Goal: Transaction & Acquisition: Purchase product/service

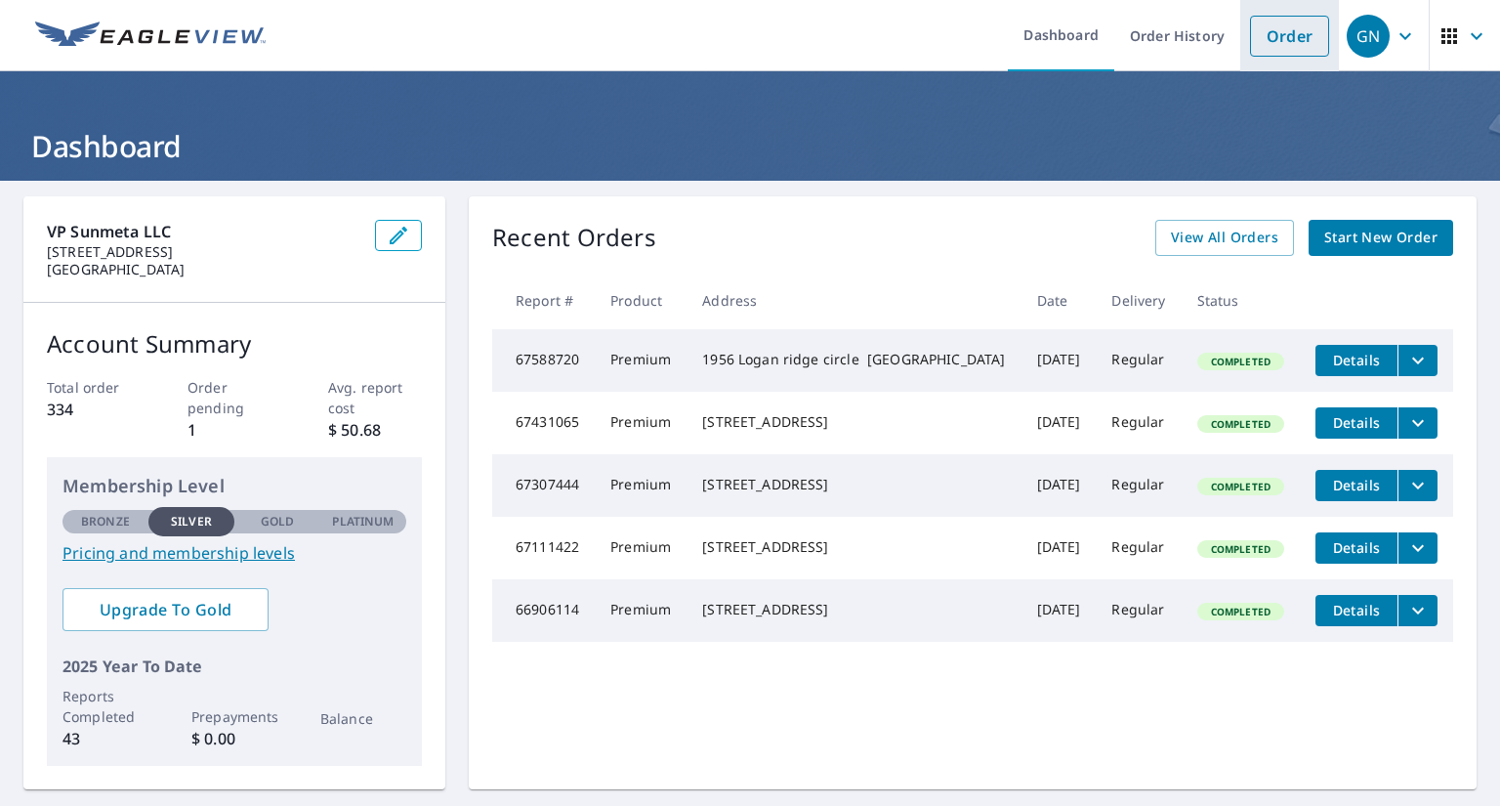
click at [1287, 43] on link "Order" at bounding box center [1289, 36] width 79 height 41
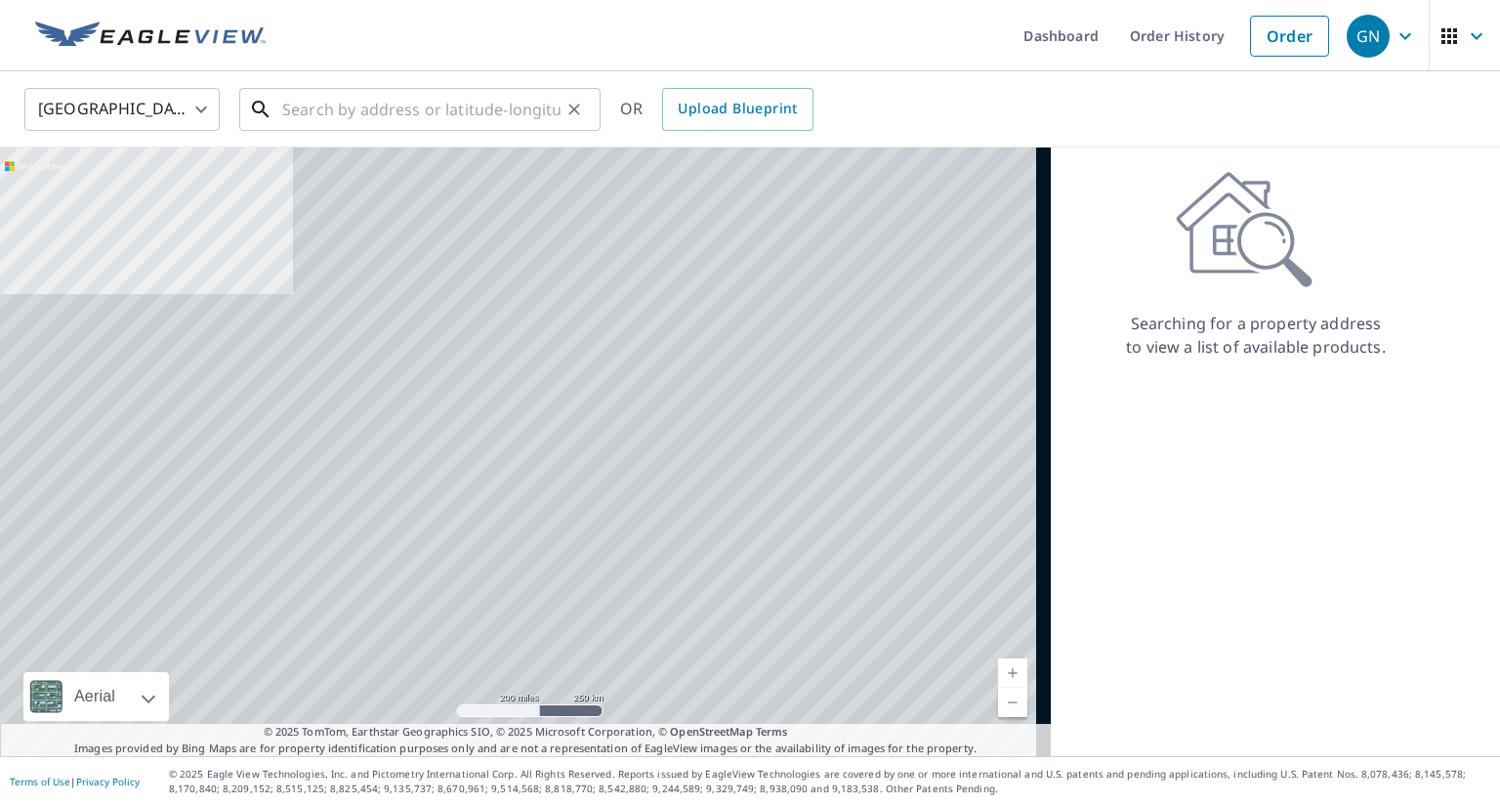
click at [507, 120] on input "text" at bounding box center [421, 109] width 278 height 55
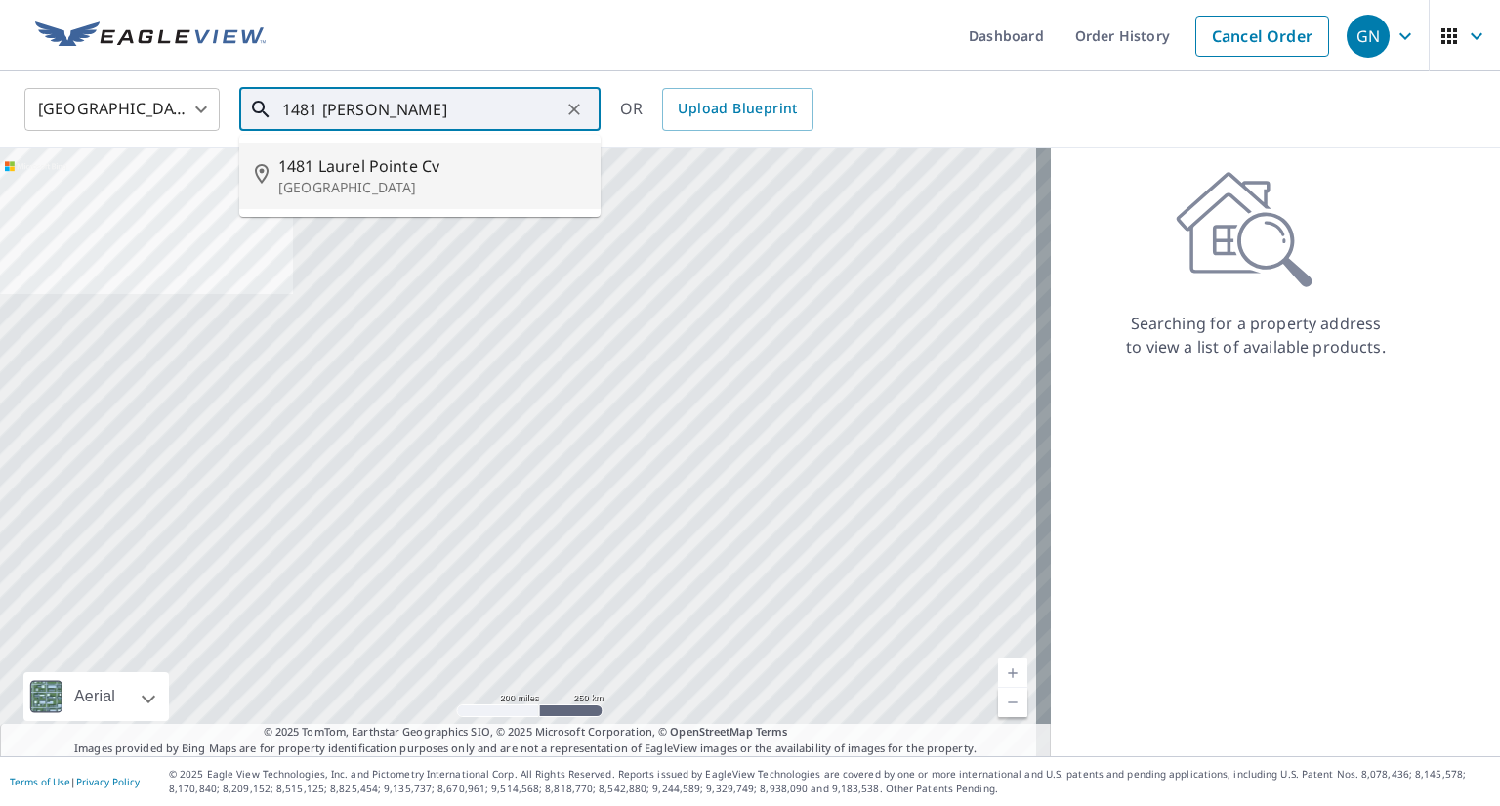
click at [519, 158] on span "1481 Laurel Pointe Cv" at bounding box center [431, 165] width 307 height 23
type input "1481 Laurel Pointe Cv Lawrenceville, GA 30043"
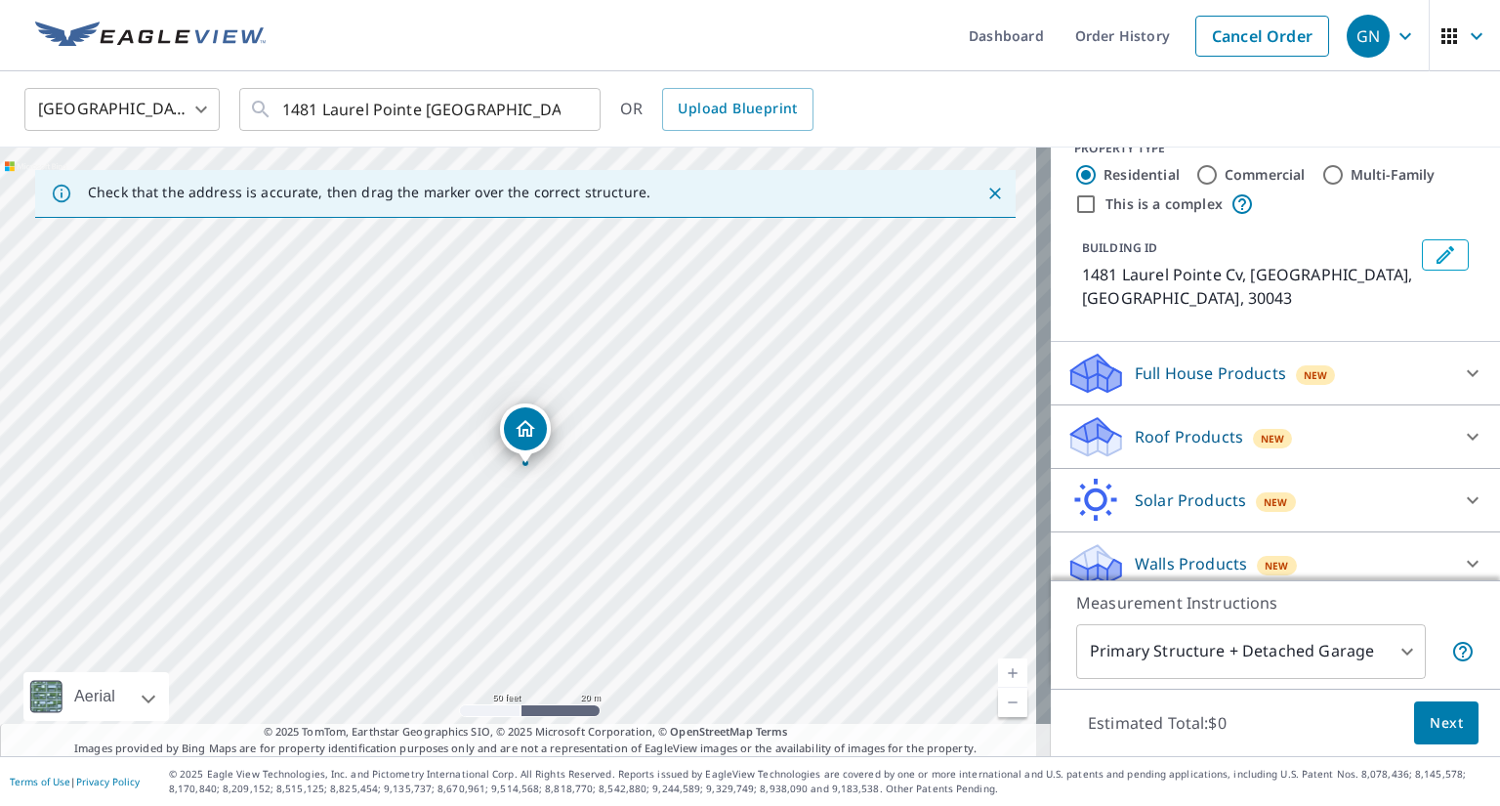
scroll to position [45, 0]
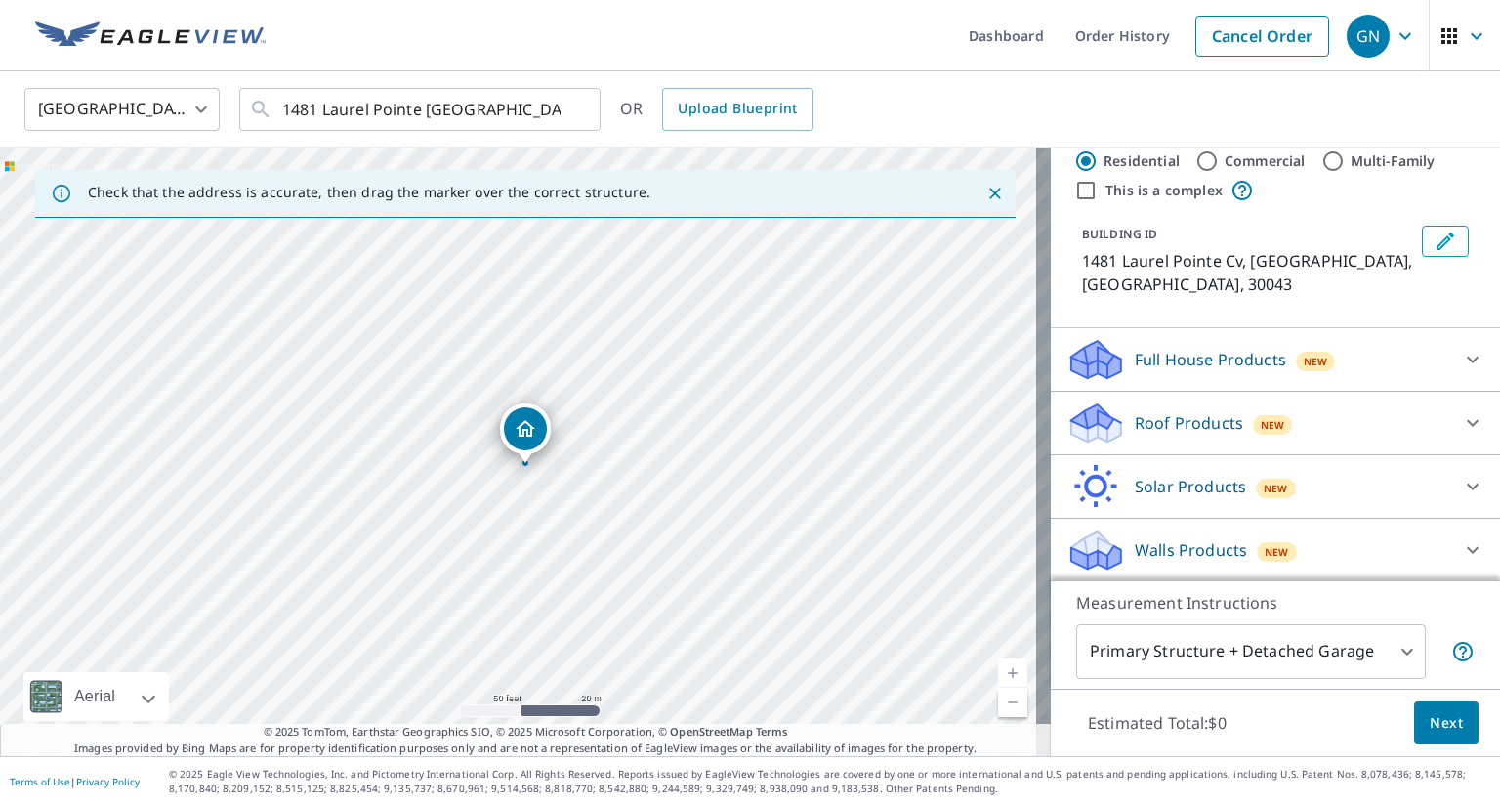
click at [1450, 360] on div at bounding box center [1473, 359] width 47 height 47
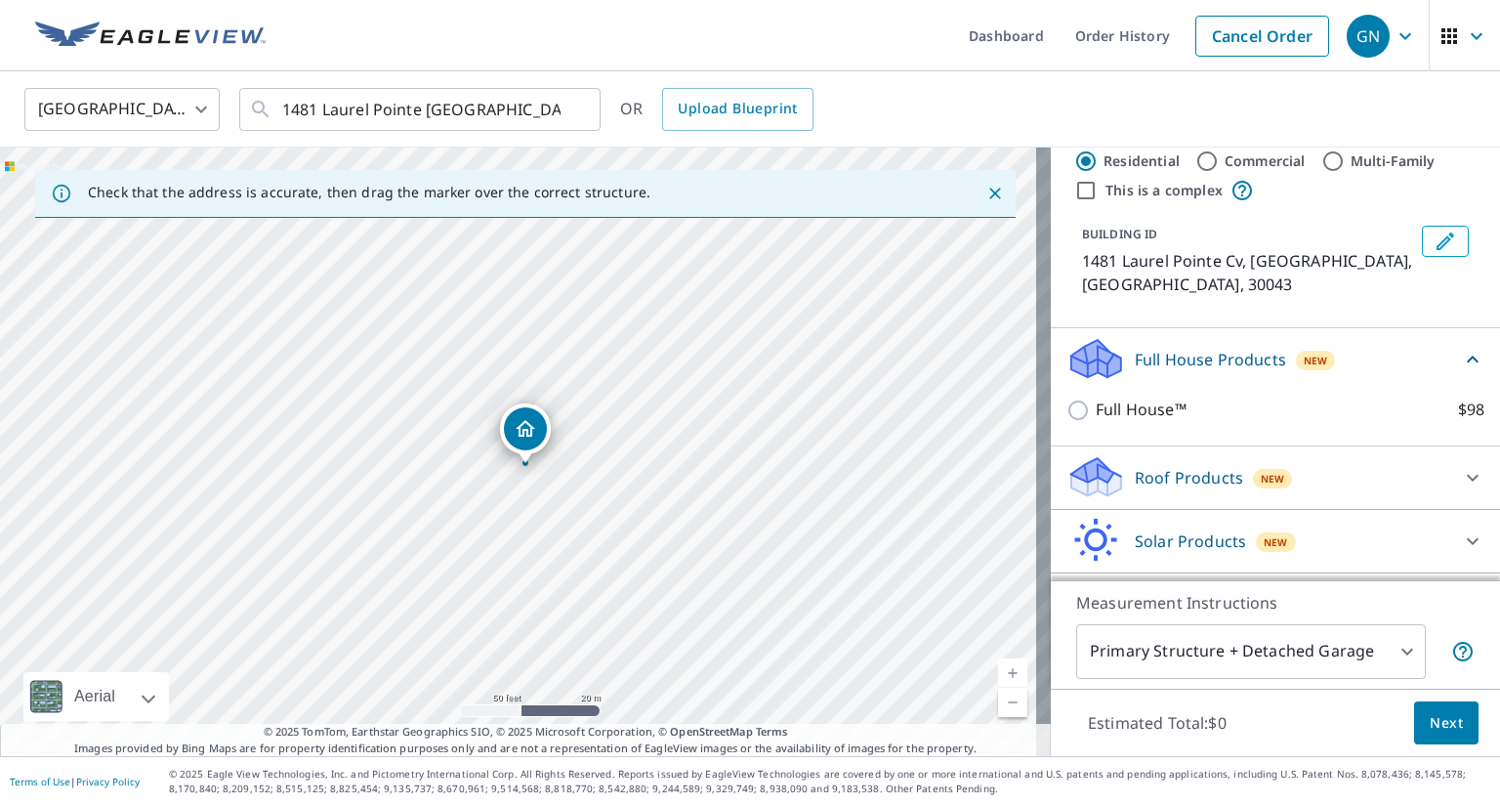
click at [1419, 360] on div "Full House Products New" at bounding box center [1264, 359] width 395 height 46
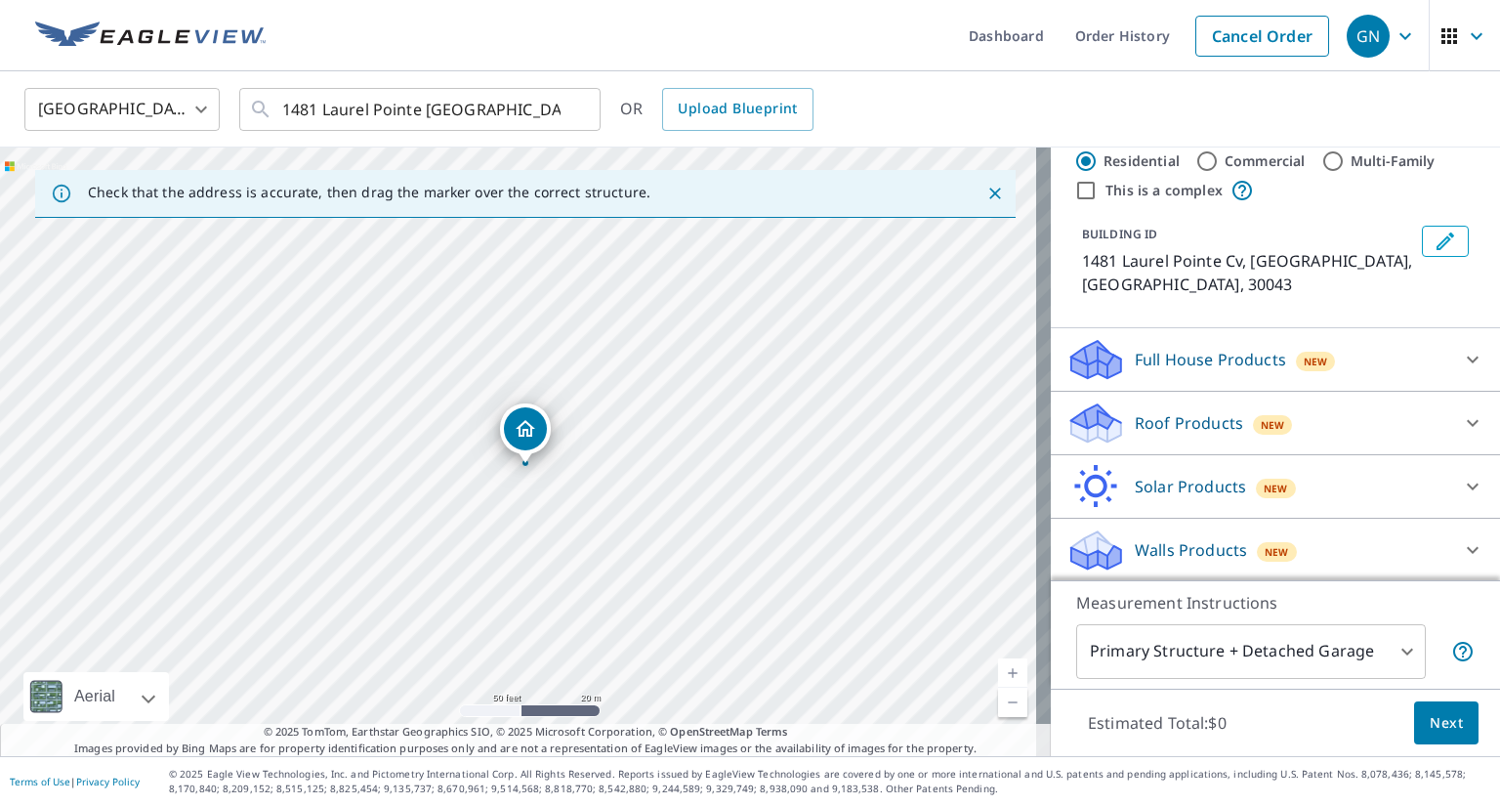
click at [1416, 414] on div "Roof Products New" at bounding box center [1258, 423] width 383 height 46
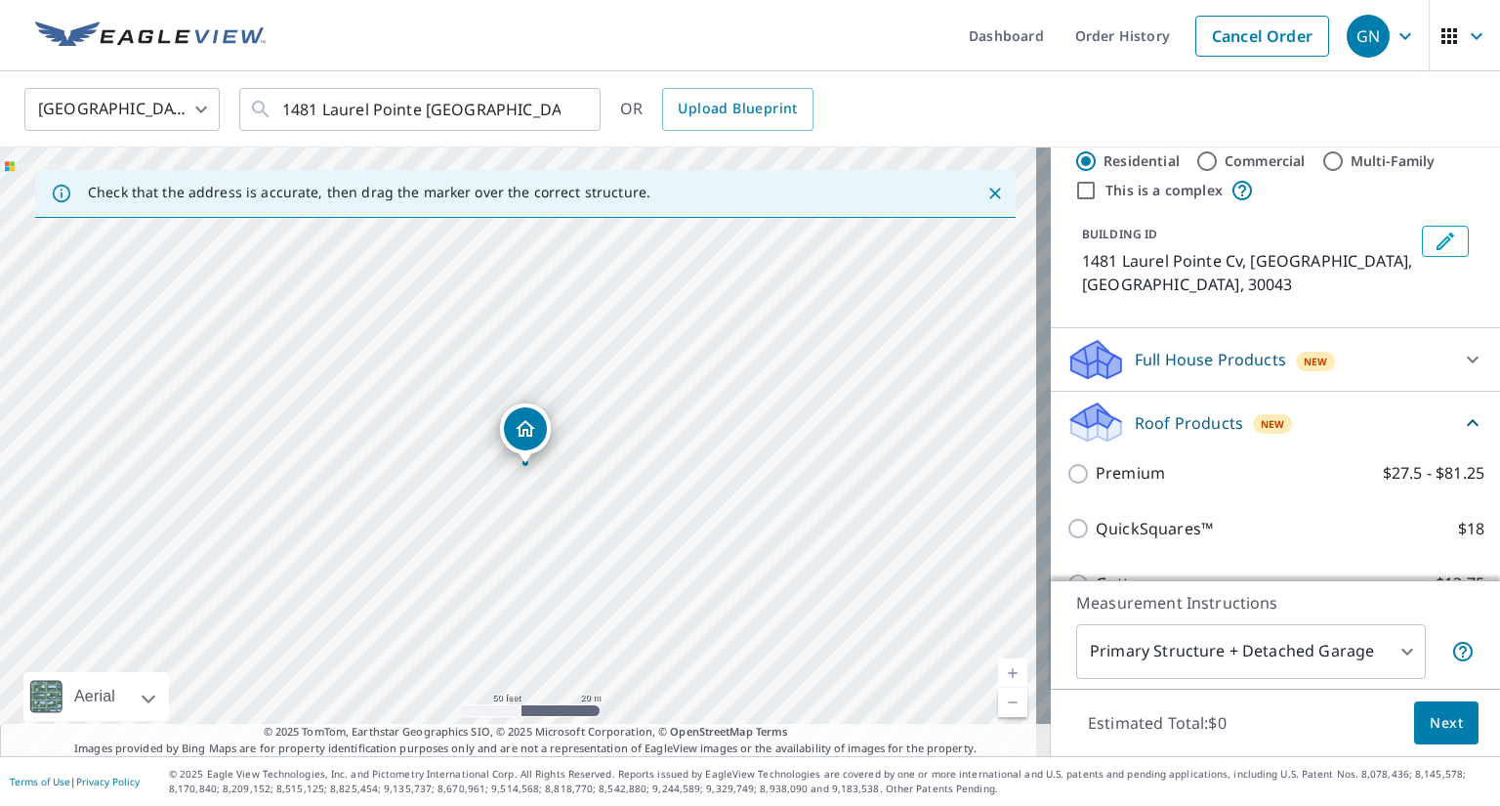
scroll to position [240, 0]
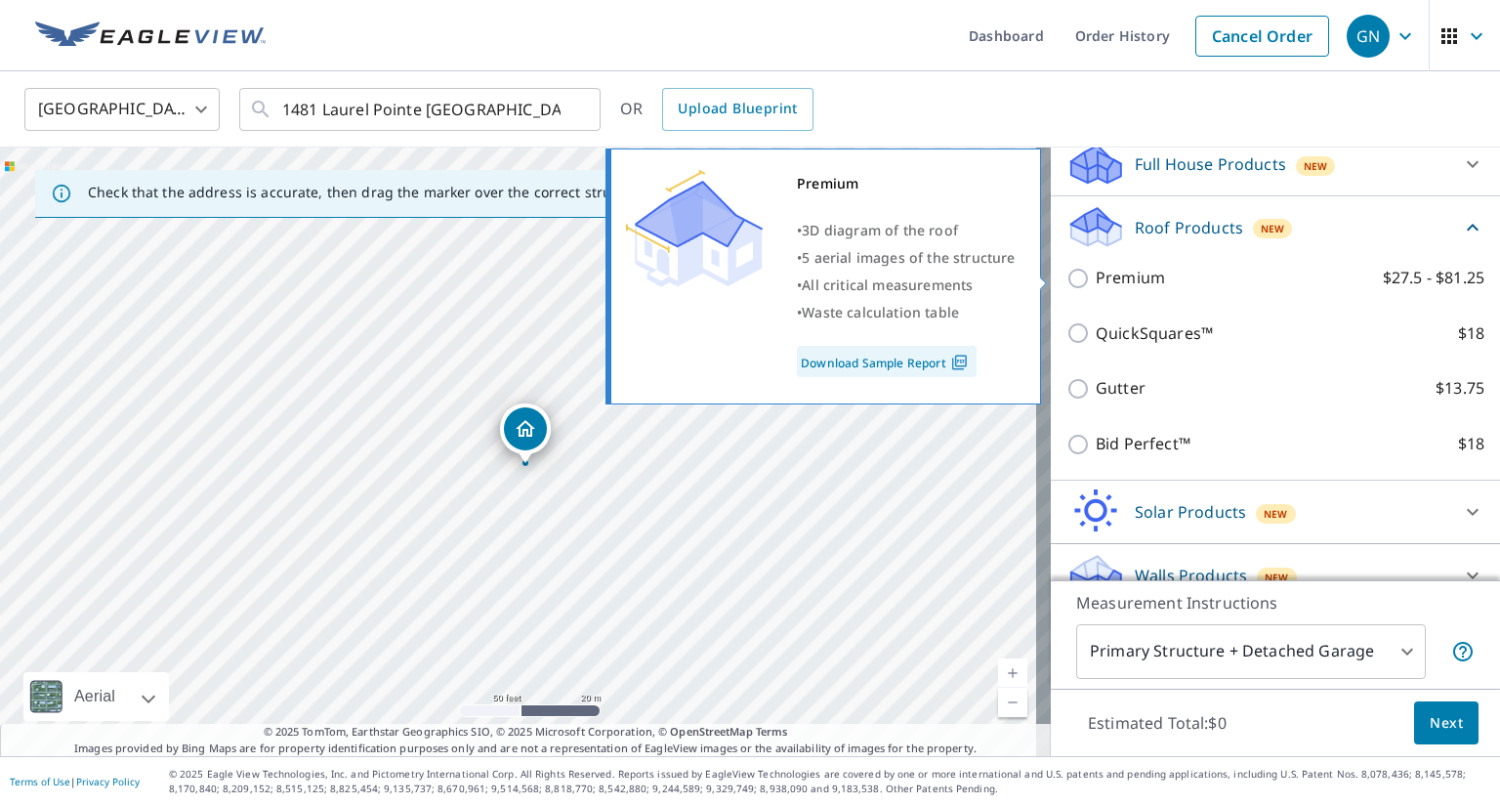
click at [1383, 277] on p "$27.5 - $81.25" at bounding box center [1434, 278] width 102 height 24
click at [1096, 277] on input "Premium $27.5 - $81.25" at bounding box center [1081, 278] width 29 height 23
checkbox input "true"
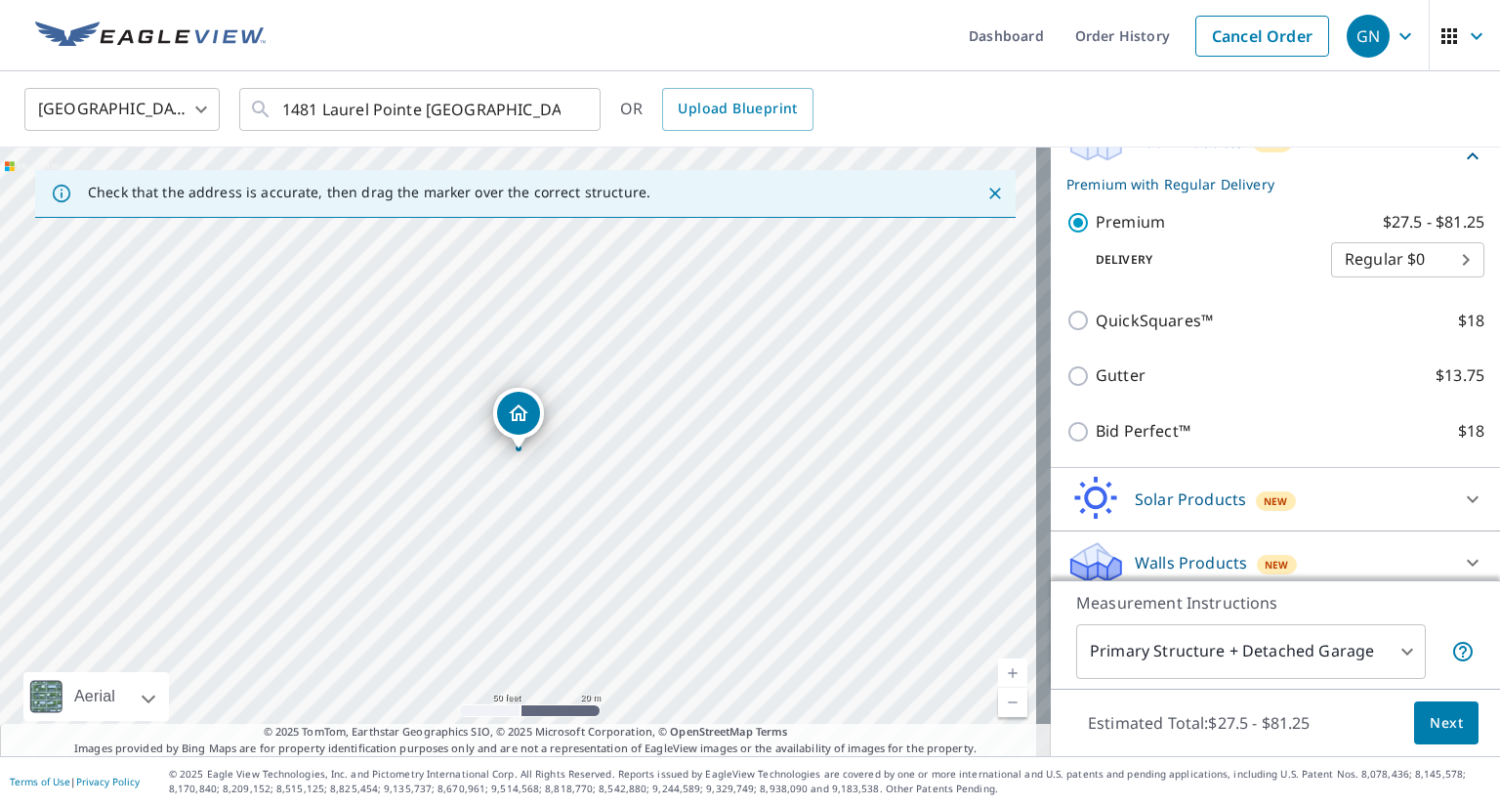
scroll to position [342, 0]
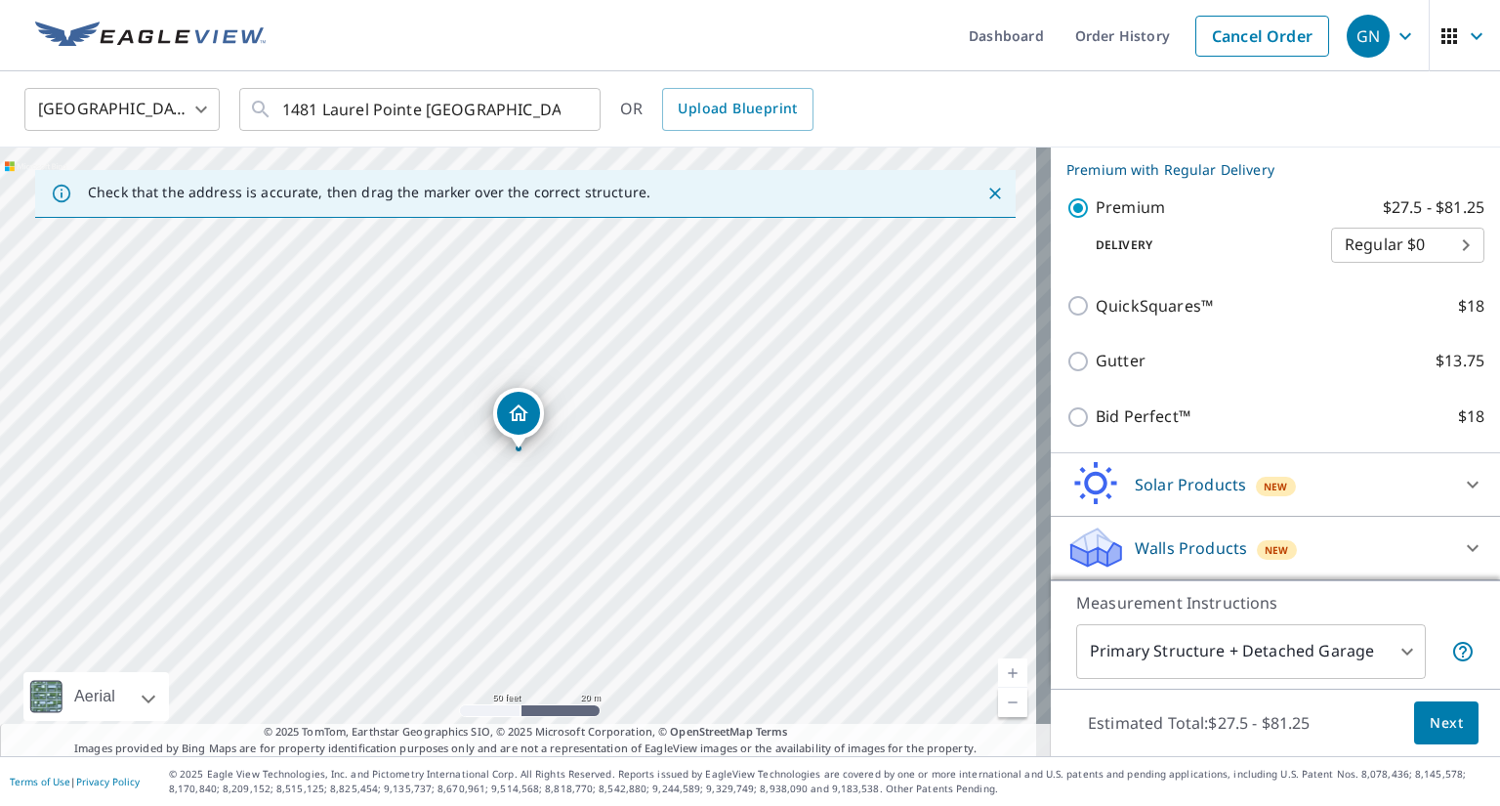
click at [1367, 654] on body "GN GN Dashboard Order History Cancel Order GN United States US ​ 1481 Laurel Po…" at bounding box center [750, 403] width 1500 height 806
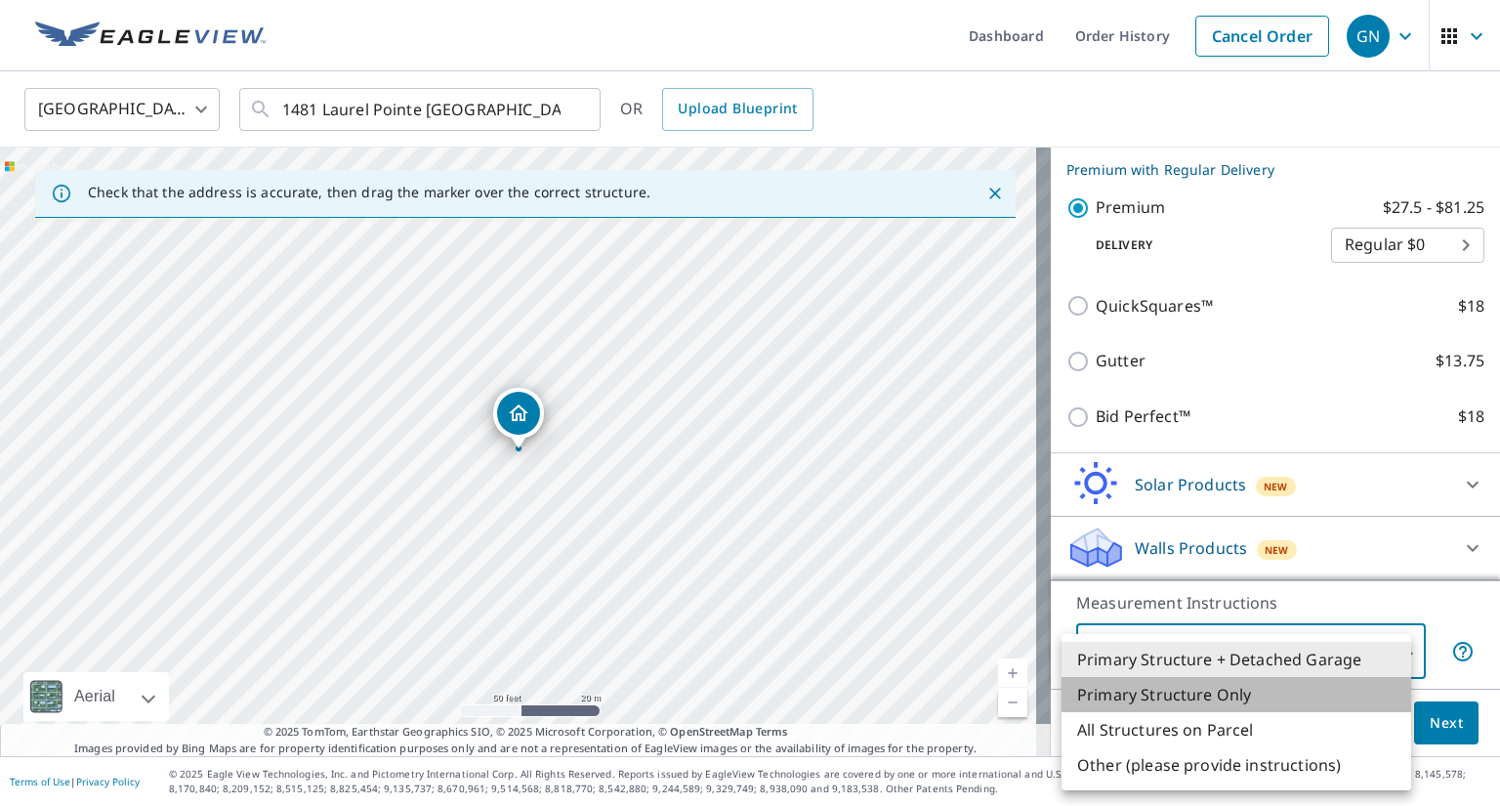
click at [1335, 686] on li "Primary Structure Only" at bounding box center [1237, 694] width 350 height 35
type input "2"
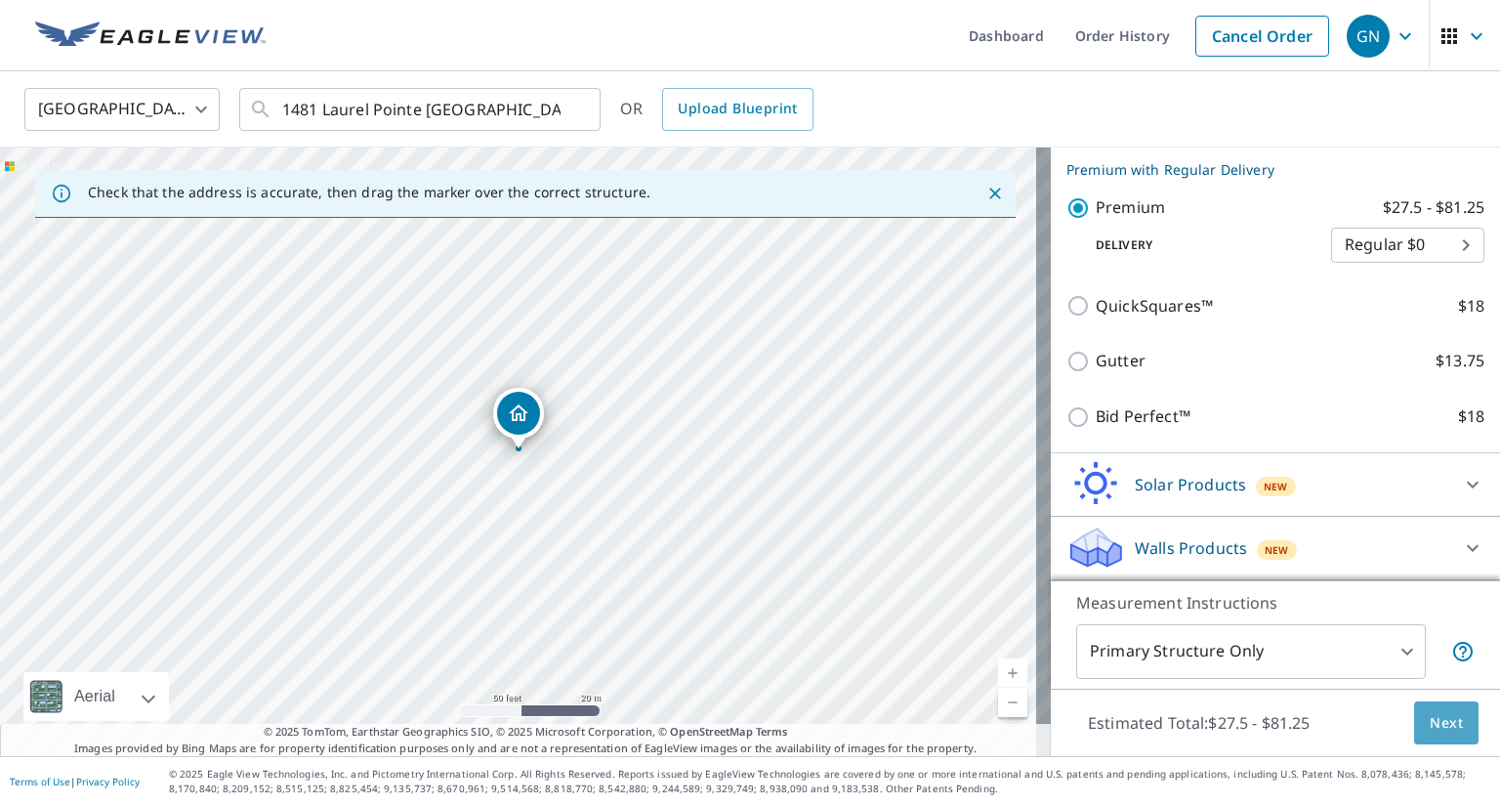
click at [1430, 724] on span "Next" at bounding box center [1446, 723] width 33 height 24
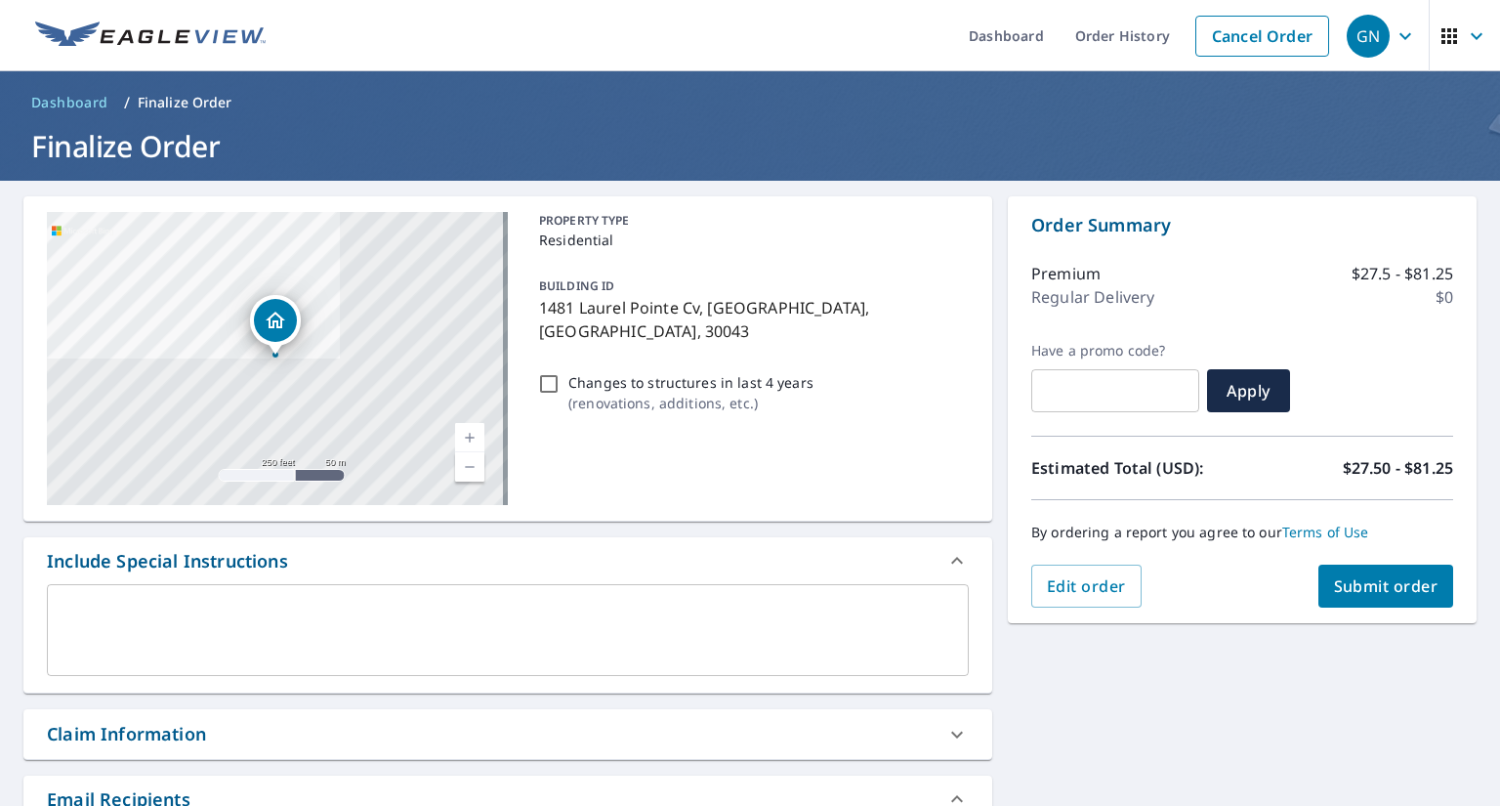
click at [1349, 585] on span "Submit order" at bounding box center [1386, 585] width 105 height 21
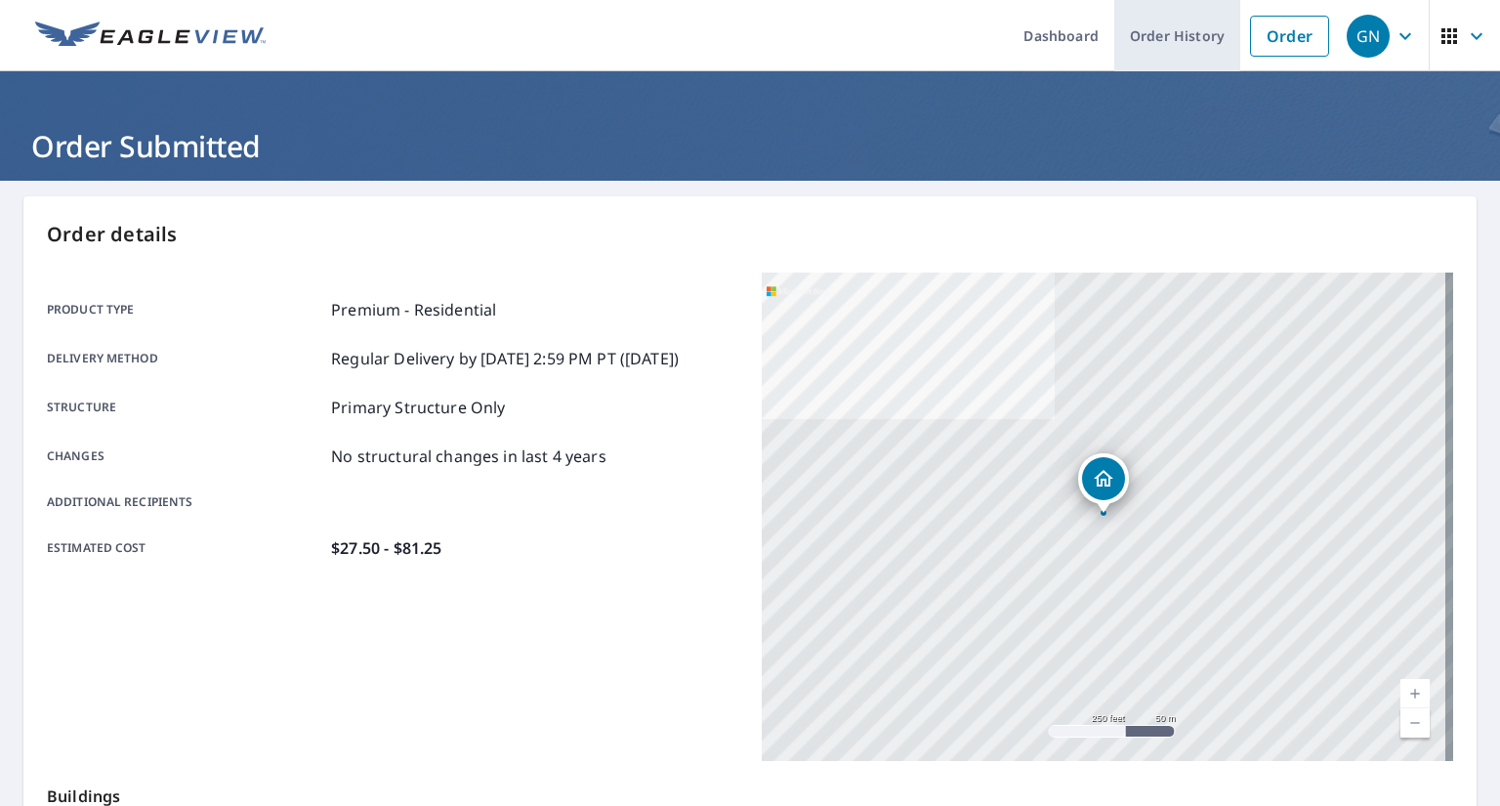
click at [1201, 54] on link "Order History" at bounding box center [1178, 35] width 126 height 71
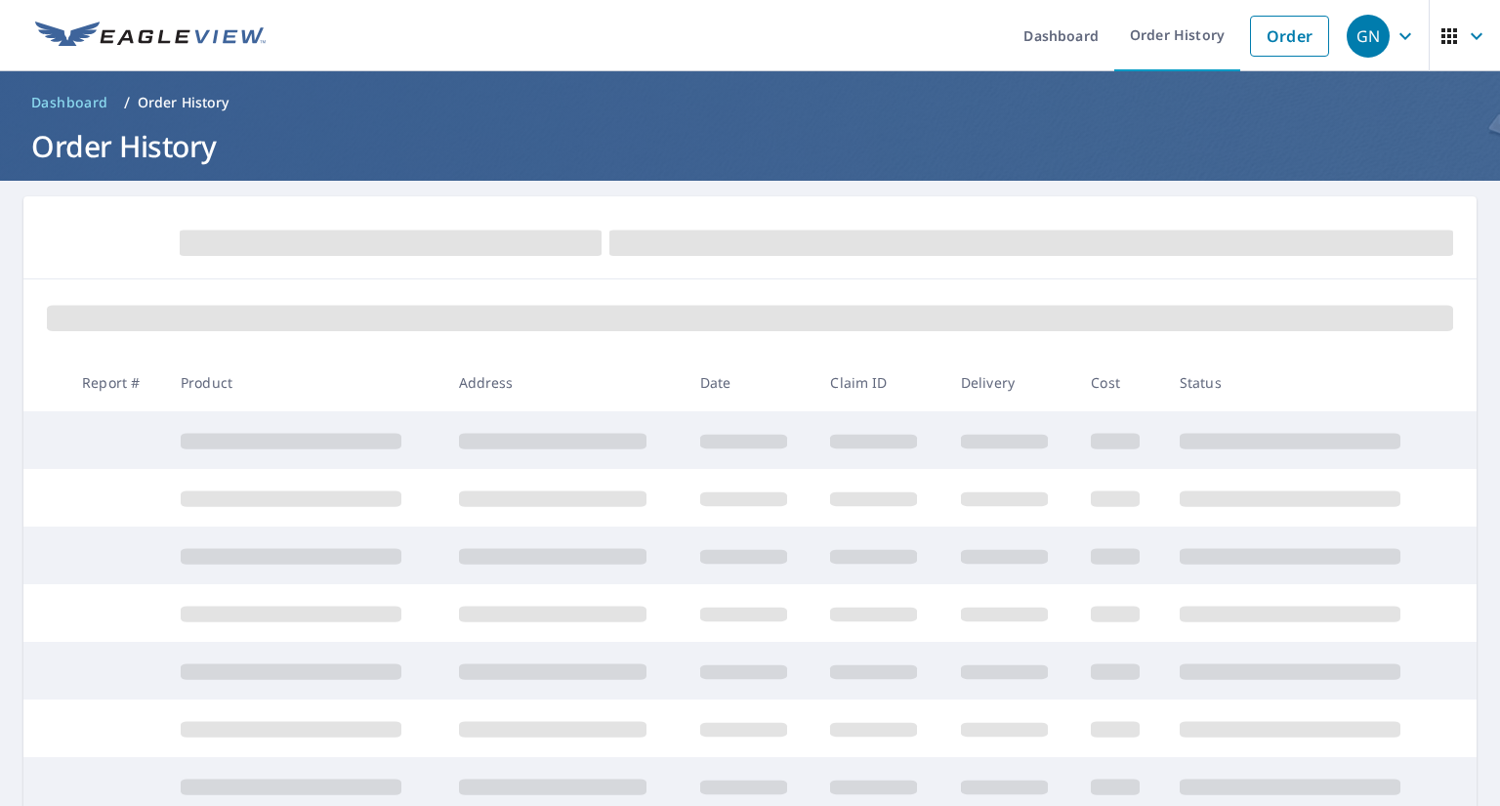
click at [1093, 456] on td at bounding box center [1119, 440] width 89 height 58
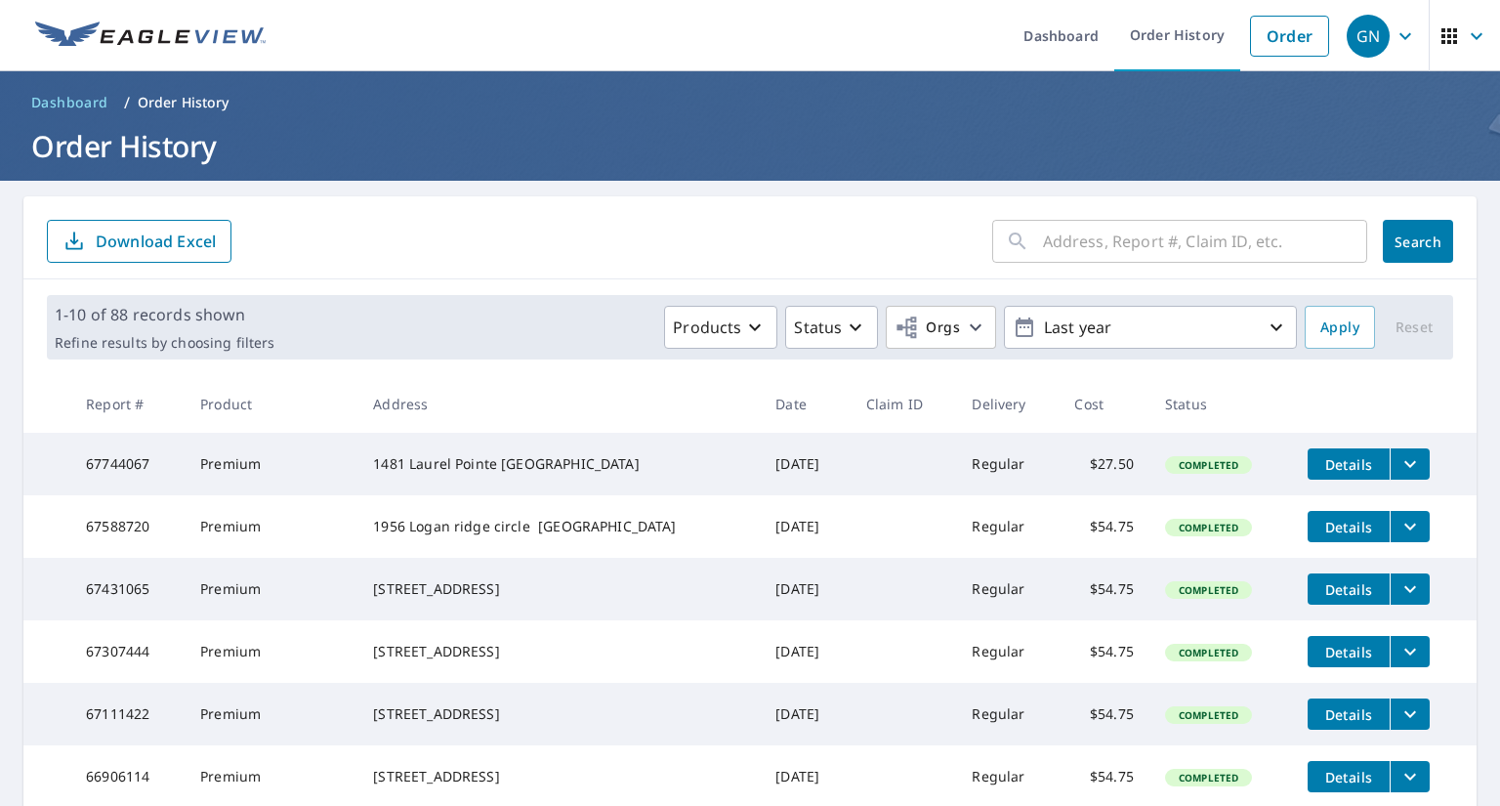
click at [1399, 463] on icon "filesDropdownBtn-67744067" at bounding box center [1410, 463] width 23 height 23
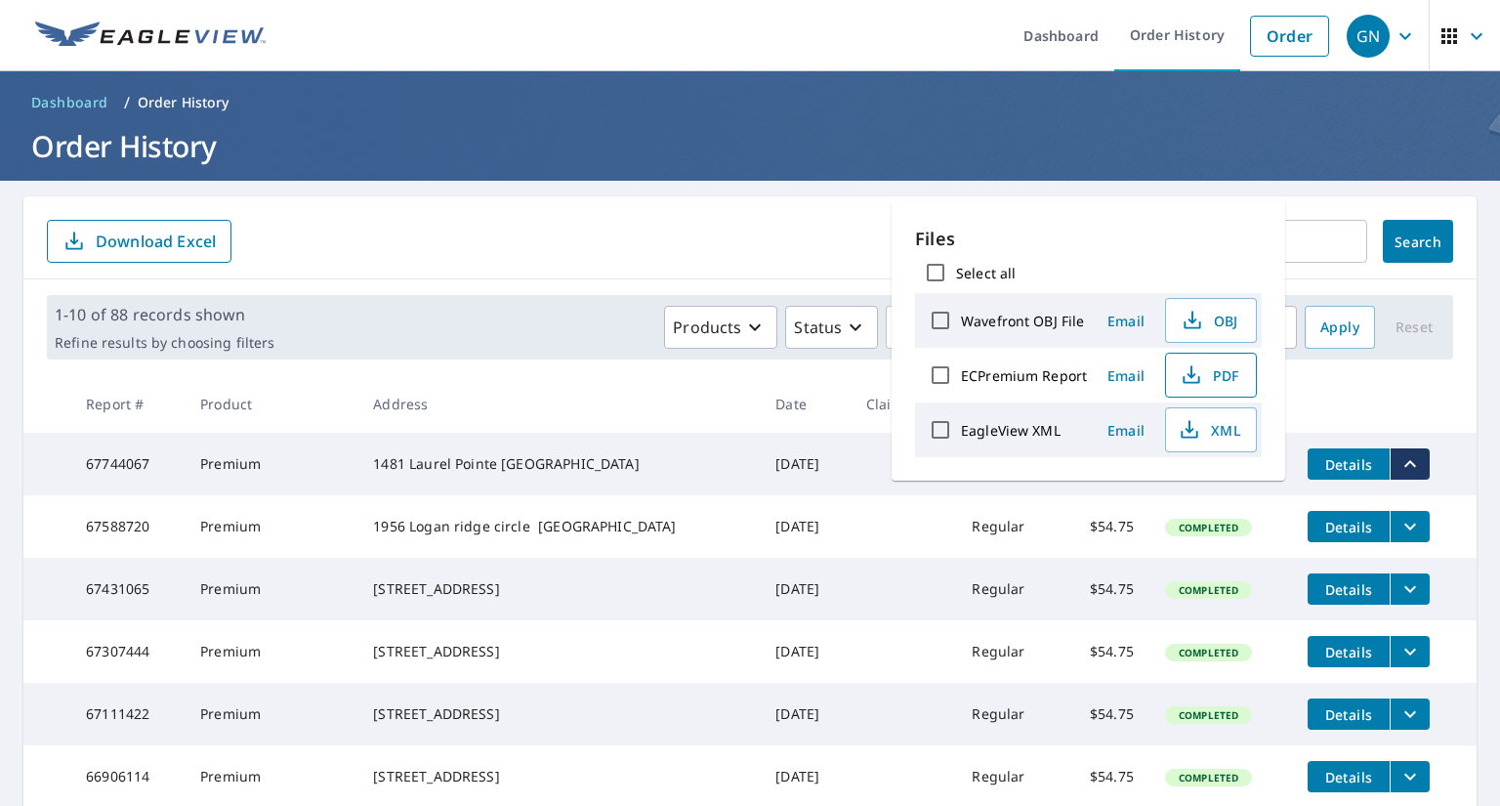
click at [1215, 385] on span "PDF" at bounding box center [1209, 374] width 63 height 23
